Goal: Navigation & Orientation: Find specific page/section

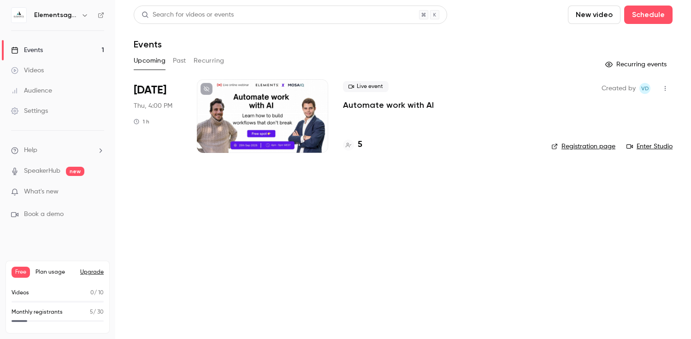
click at [354, 147] on div at bounding box center [348, 145] width 11 height 11
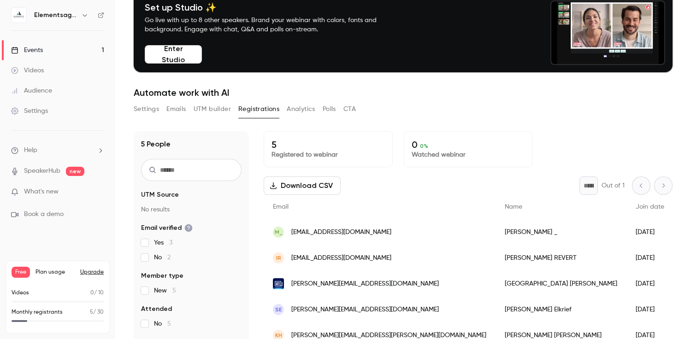
scroll to position [90, 0]
